Goal: Navigation & Orientation: Find specific page/section

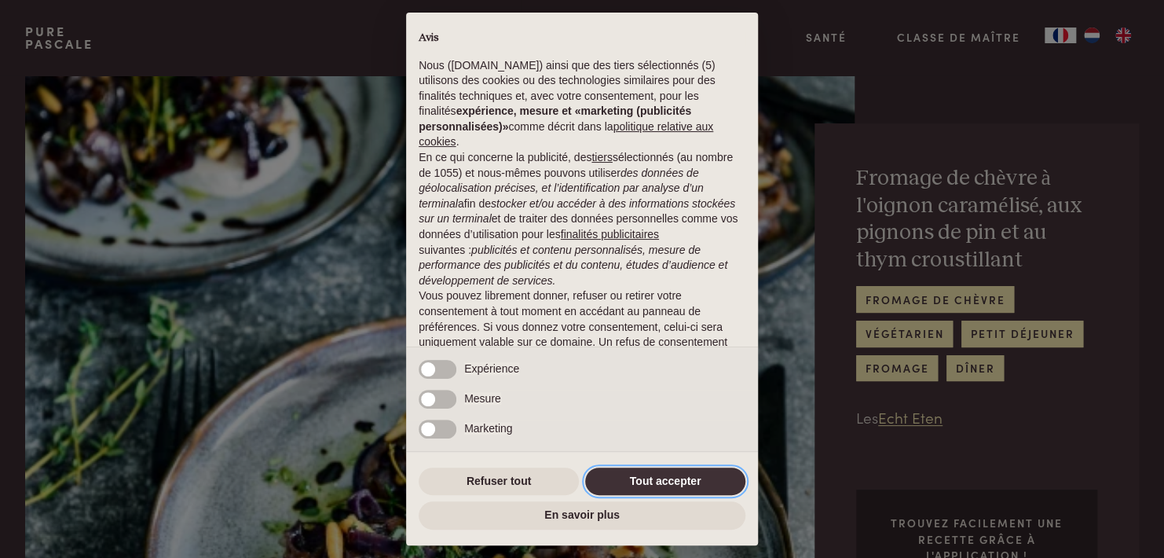
click at [672, 482] on button "Tout accepter" at bounding box center [665, 481] width 160 height 28
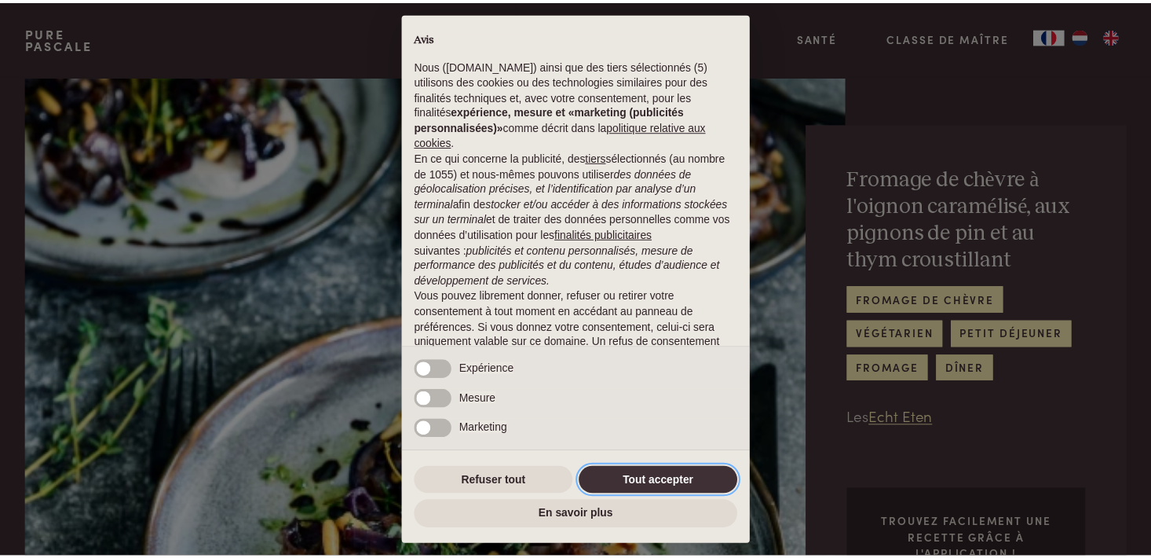
scroll to position [89, 0]
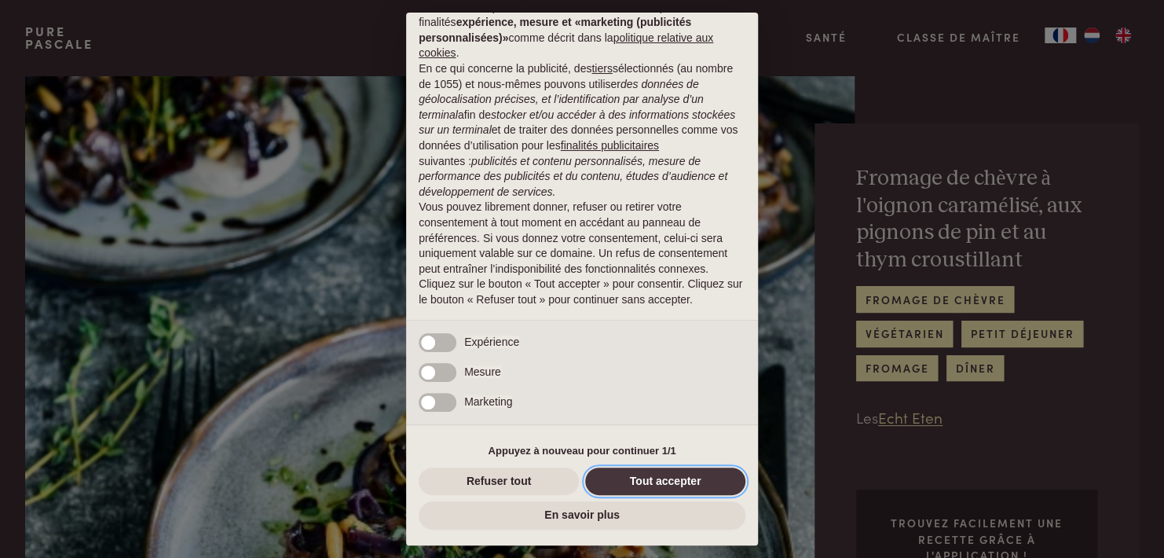
click at [672, 482] on button "Tout accepter" at bounding box center [665, 481] width 160 height 28
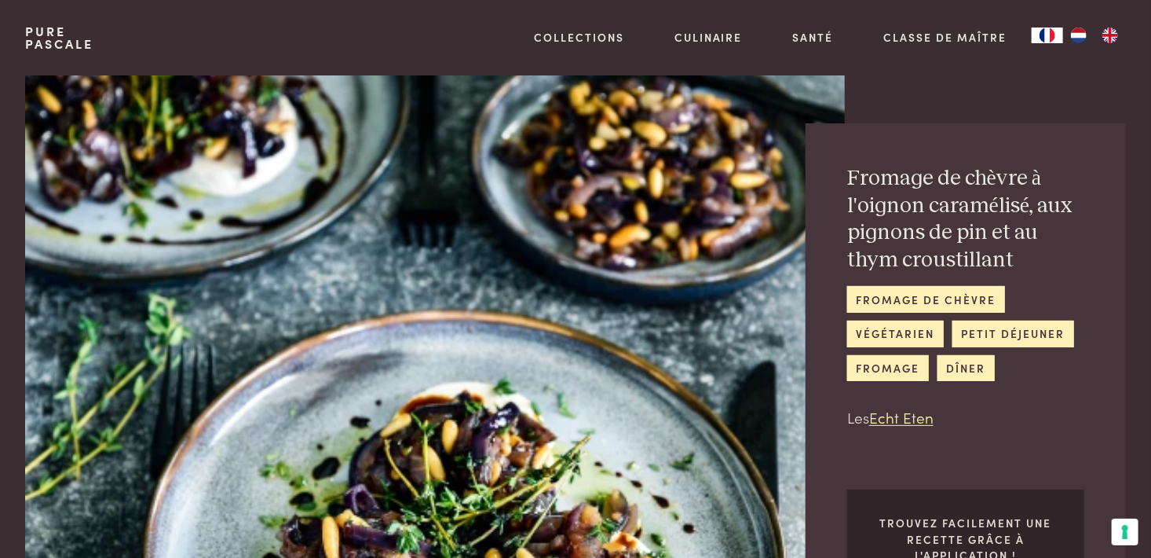
click at [1049, 36] on img "FR" at bounding box center [1047, 35] width 19 height 16
click at [1082, 35] on img "NL" at bounding box center [1079, 35] width 19 height 16
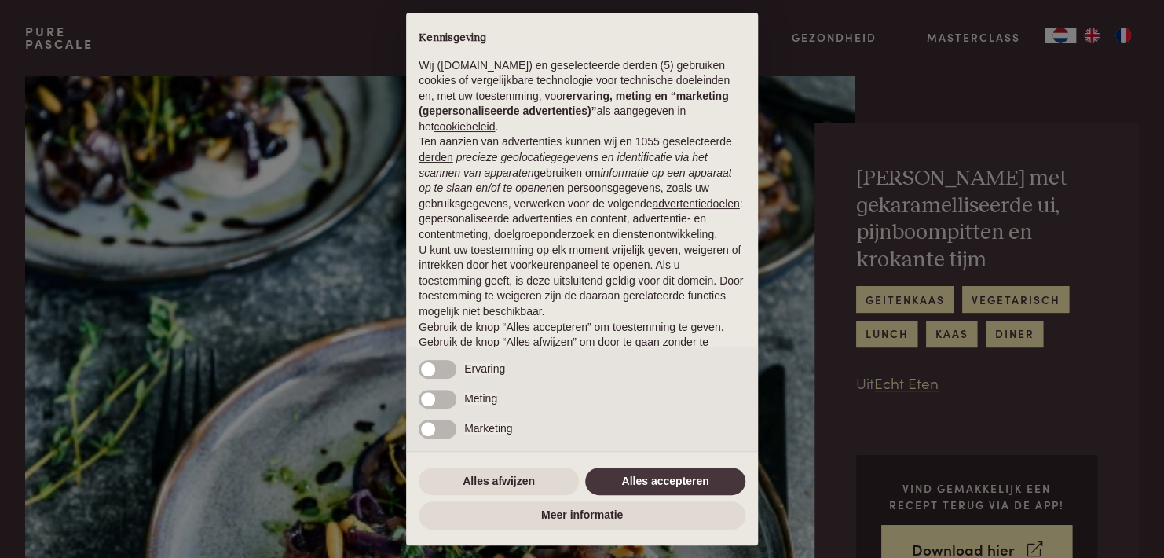
click at [1127, 33] on div "× Kennisgeving Wij ([DOMAIN_NAME]) en geselecteerde derden (5) gebruiken cookie…" at bounding box center [582, 279] width 1164 height 558
click at [1122, 35] on div "× Kennisgeving Wij (purepascale.com) en geselecteerde derden (5) gebruiken cook…" at bounding box center [582, 279] width 1164 height 558
click at [1060, 38] on div "× Kennisgeving Wij (purepascale.com) en geselecteerde derden (5) gebruiken cook…" at bounding box center [582, 279] width 1164 height 558
click at [682, 470] on button "Alles accepteren" at bounding box center [665, 481] width 160 height 28
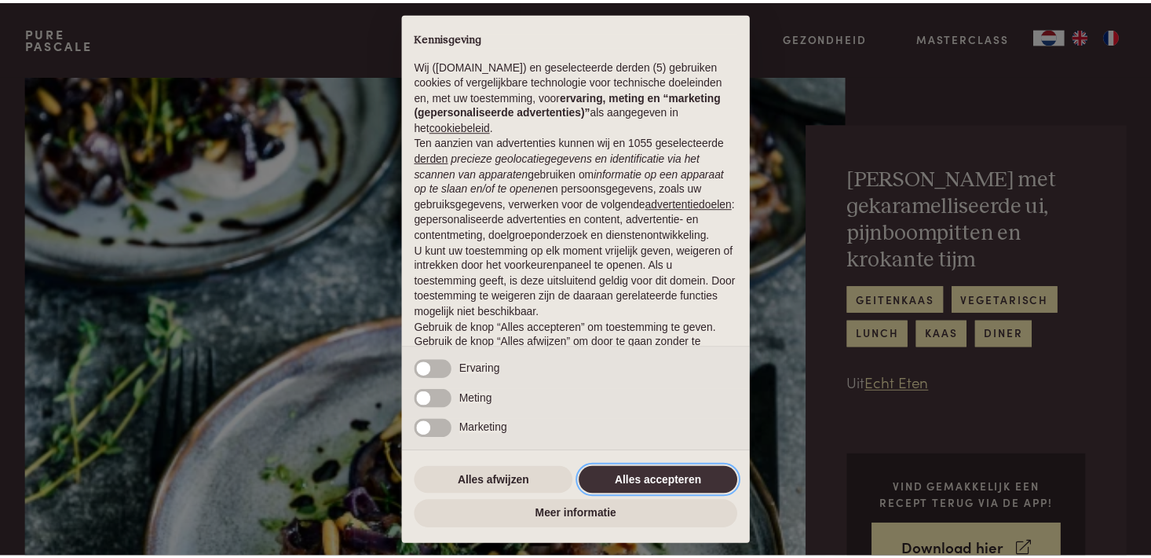
scroll to position [73, 0]
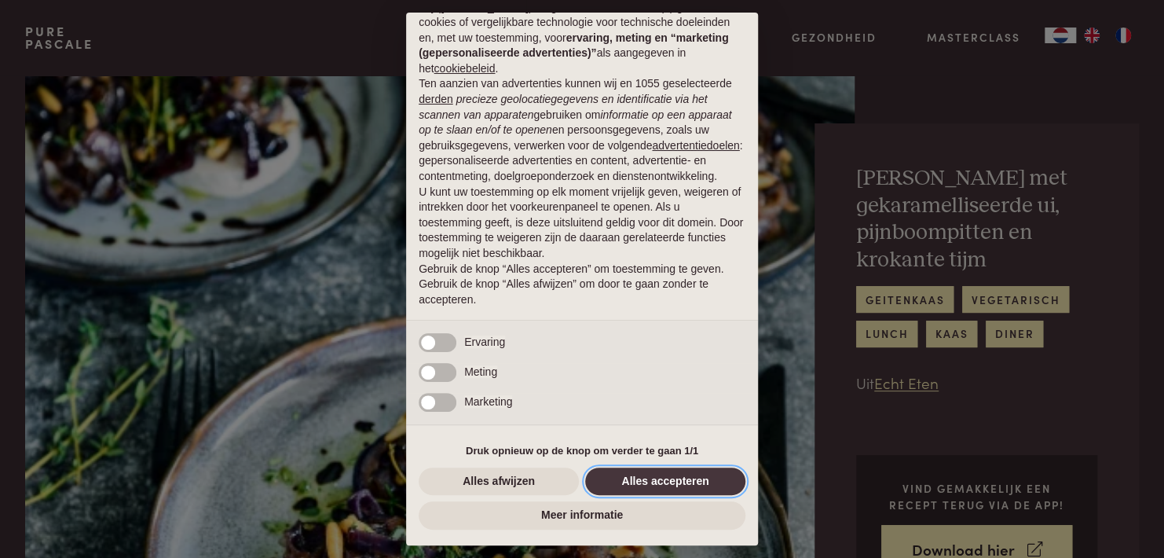
click at [683, 482] on button "Alles accepteren" at bounding box center [665, 481] width 160 height 28
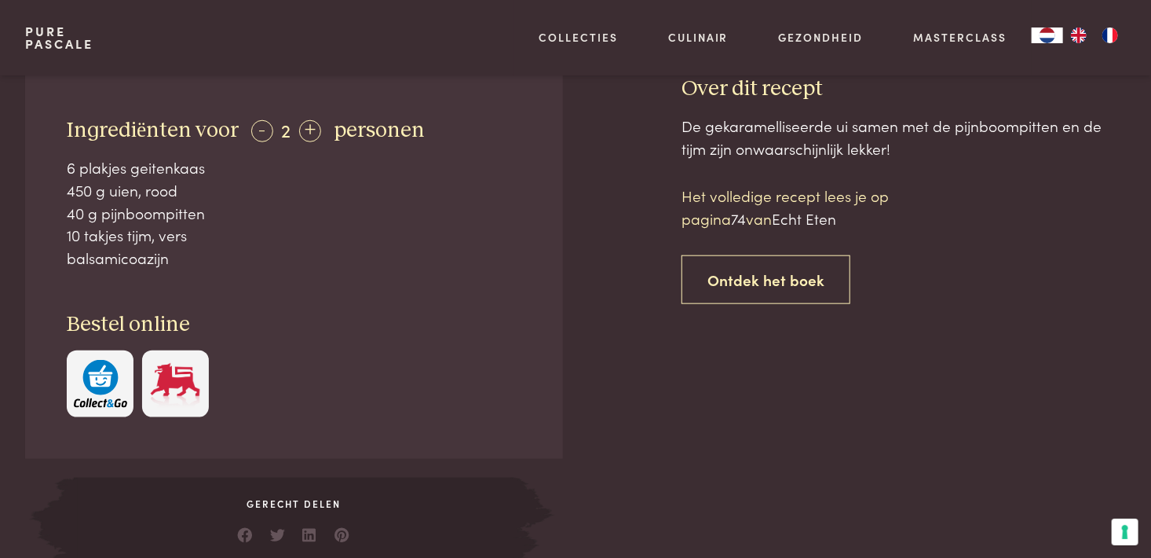
scroll to position [707, 0]
